Goal: Book appointment/travel/reservation

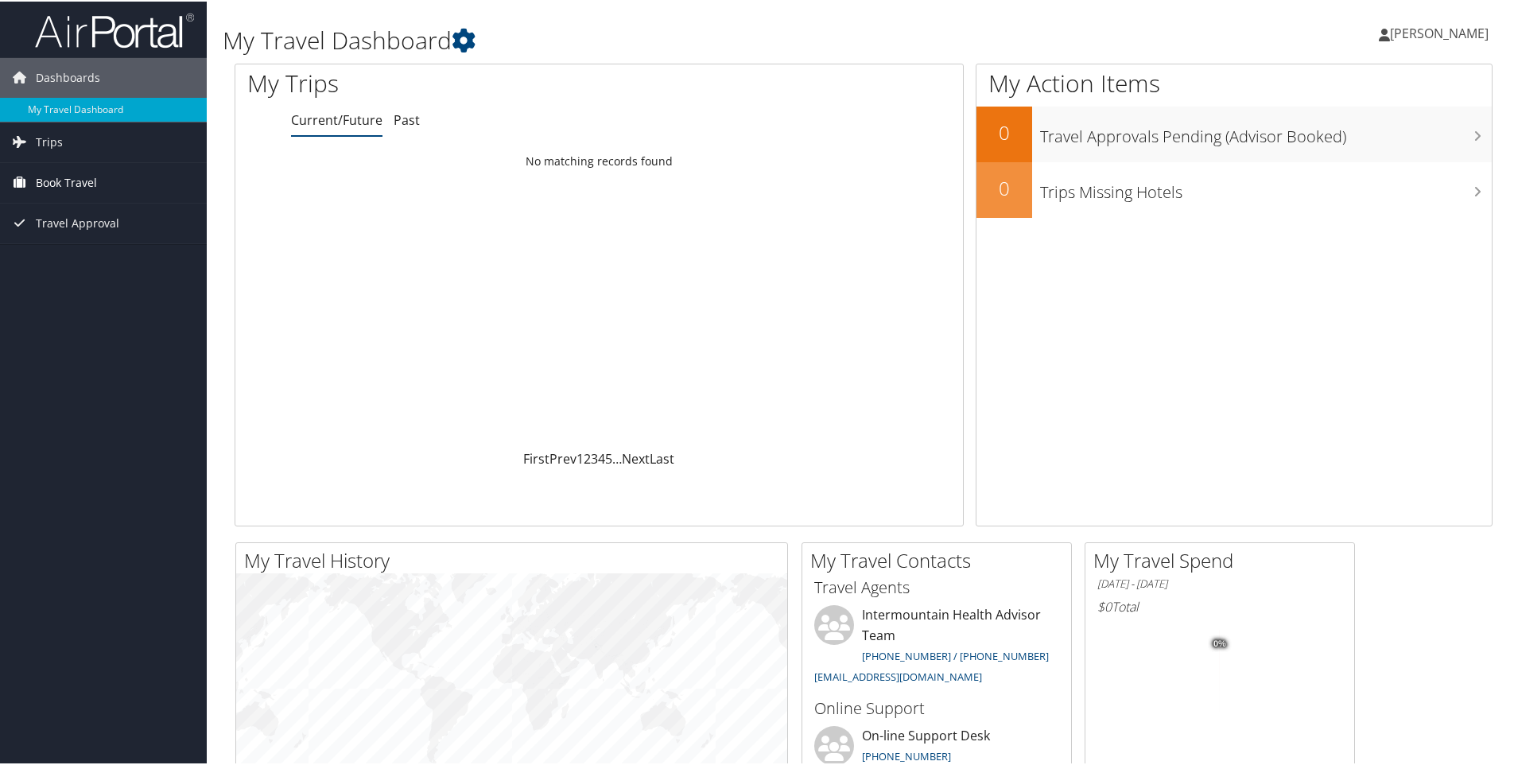
click at [61, 176] on span "Book Travel" at bounding box center [66, 181] width 61 height 40
click at [87, 251] on link "Book/Manage Online Trips" at bounding box center [103, 261] width 207 height 24
click at [76, 253] on link "Book/Manage Online Trips" at bounding box center [103, 261] width 207 height 24
